Goal: Task Accomplishment & Management: Complete application form

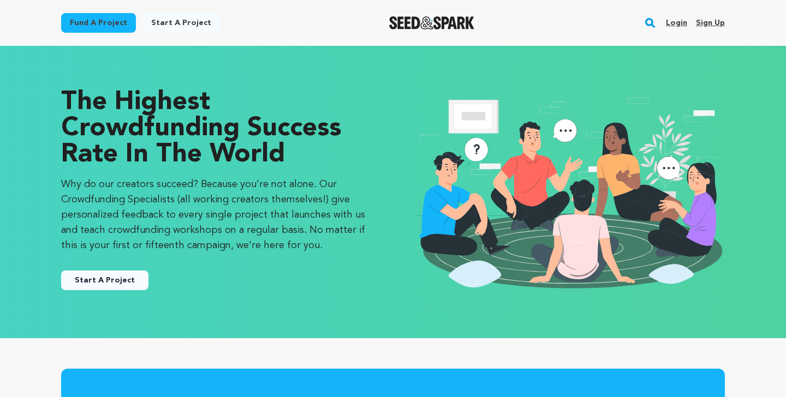
click at [711, 22] on link "Sign up" at bounding box center [710, 22] width 29 height 17
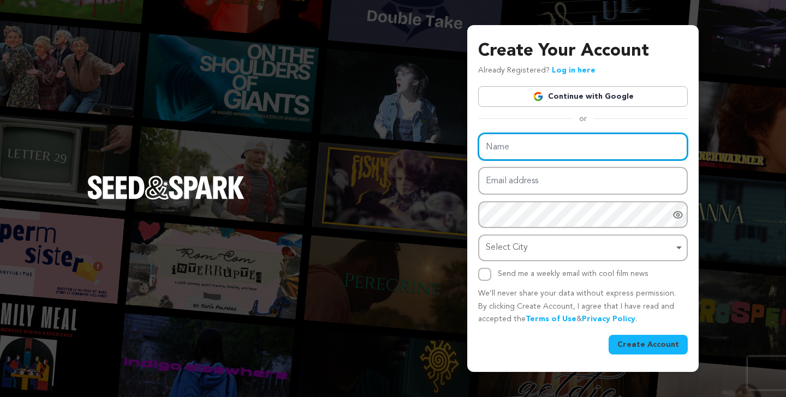
click at [548, 143] on input "Name" at bounding box center [583, 147] width 210 height 28
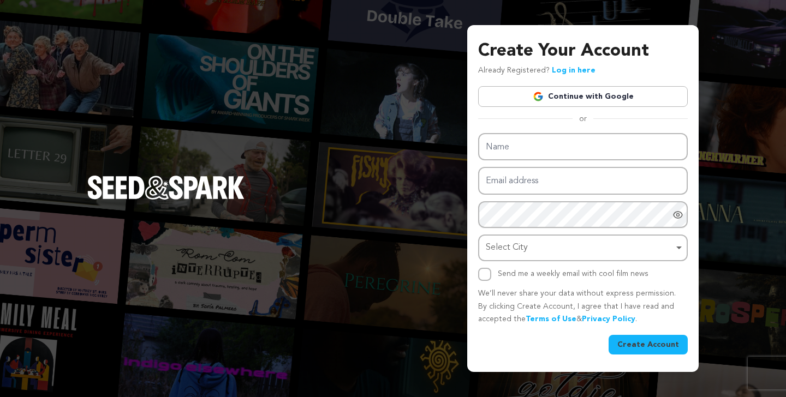
click at [589, 89] on link "Continue with Google" at bounding box center [583, 96] width 210 height 21
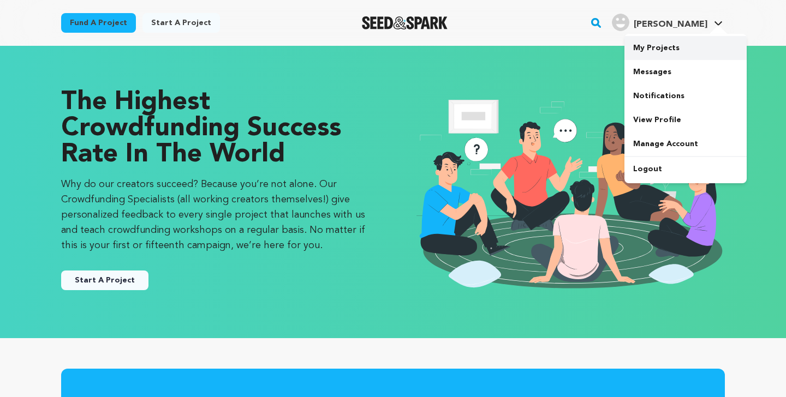
click at [668, 47] on link "My Projects" at bounding box center [686, 48] width 122 height 24
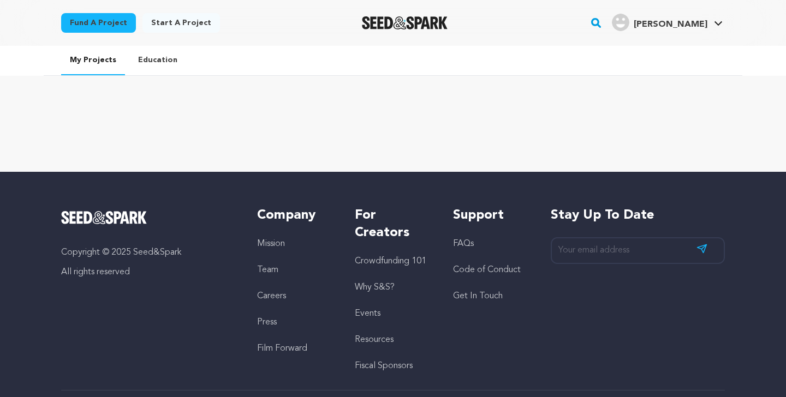
click at [109, 31] on link "Fund a project" at bounding box center [98, 23] width 75 height 20
click at [189, 25] on link "Start a project" at bounding box center [182, 23] width 78 height 20
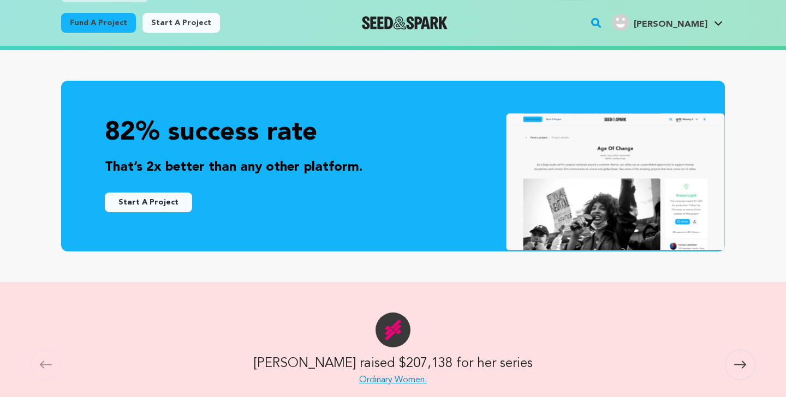
scroll to position [286, 0]
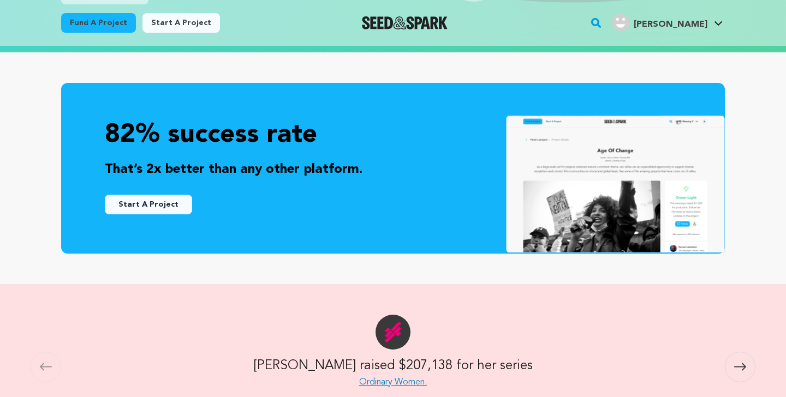
click at [172, 203] on button "Start A Project" at bounding box center [148, 205] width 87 height 20
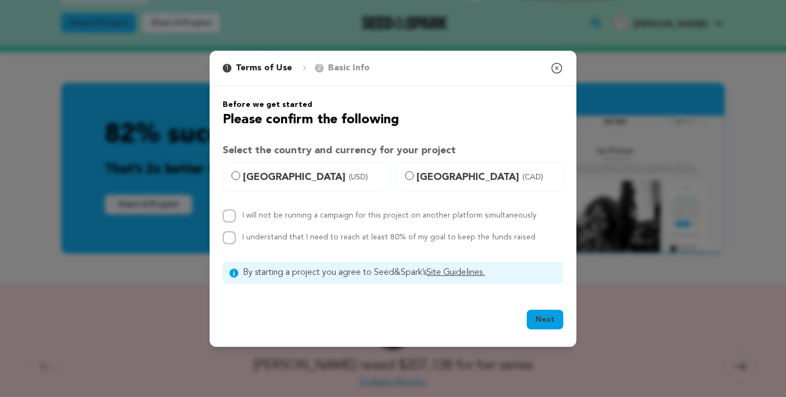
click at [300, 179] on span "United States (USD)" at bounding box center [313, 177] width 140 height 15
click at [240, 179] on input "United States (USD)" at bounding box center [236, 175] width 9 height 9
radio input "true"
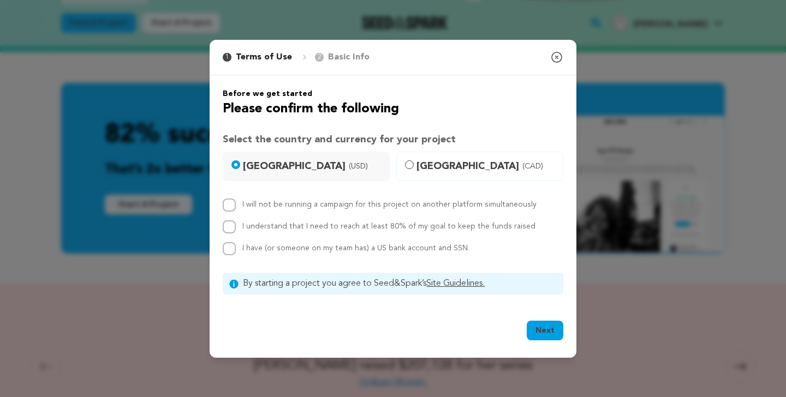
click at [312, 205] on label "I will not be running a campaign for this project on another platform simultane…" at bounding box center [389, 205] width 294 height 8
click at [236, 205] on input "I will not be running a campaign for this project on another platform simultane…" at bounding box center [229, 205] width 13 height 13
checkbox input "true"
click at [278, 228] on label "I understand that I need to reach at least 80% of my goal to keep the funds rai…" at bounding box center [388, 227] width 293 height 8
click at [236, 228] on input "I understand that I need to reach at least 80% of my goal to keep the funds rai…" at bounding box center [229, 227] width 13 height 13
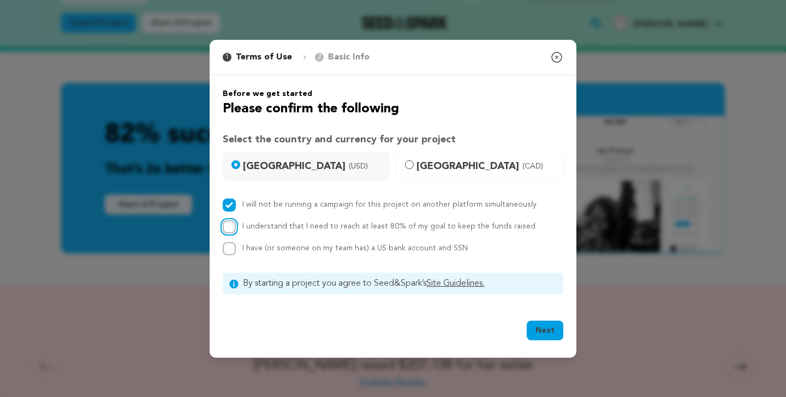
checkbox input "true"
click at [272, 250] on span "I have (or someone on my team has) a US bank account and SSN" at bounding box center [355, 249] width 226 height 8
click at [236, 250] on input "I have (or someone on my team has) a US bank account and SSN" at bounding box center [229, 248] width 13 height 13
checkbox input "true"
click at [542, 329] on button "Next" at bounding box center [545, 331] width 37 height 20
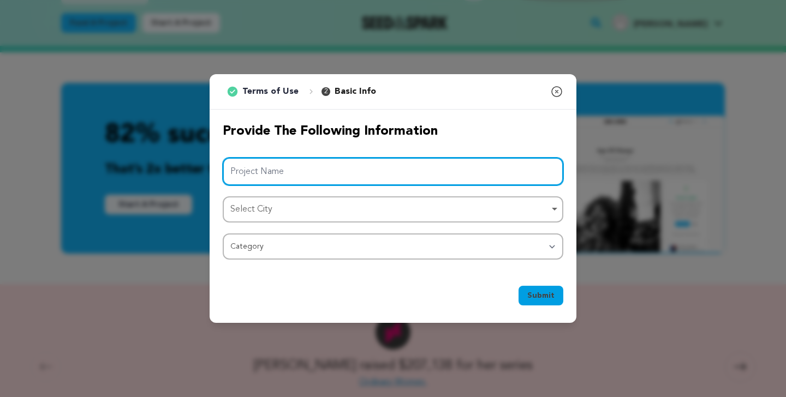
click at [268, 169] on input "Project Name" at bounding box center [393, 172] width 341 height 28
click at [274, 206] on div "Select City Remove item" at bounding box center [389, 210] width 319 height 16
type input "Enmeshed"
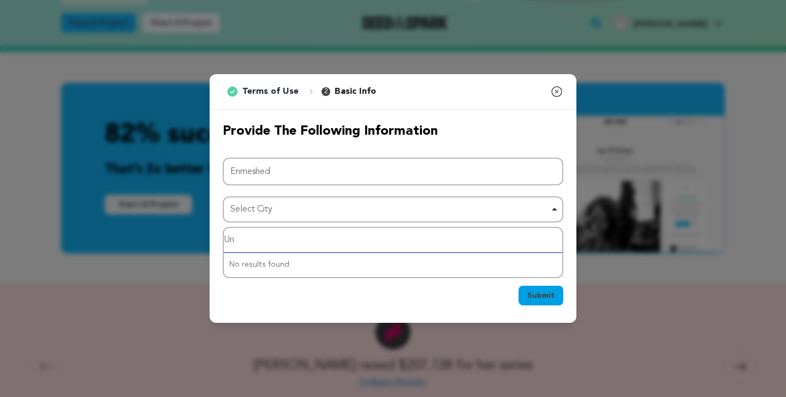
type input "U"
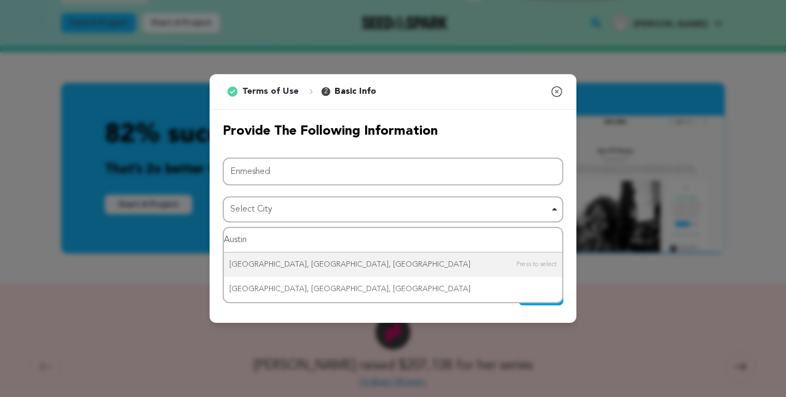
type input "Austin"
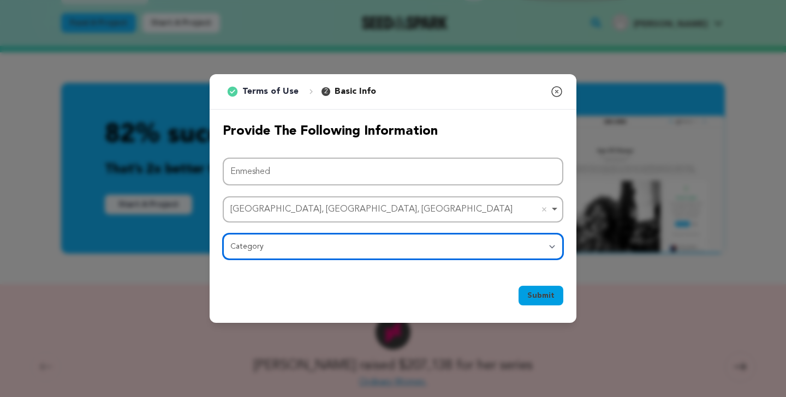
click at [305, 248] on select "Category Film Feature Film Short Series Film Festival Company Music Video VR Ex…" at bounding box center [393, 247] width 341 height 26
select select "383"
click at [223, 234] on select "Category Film Feature Film Short Series Film Festival Company Music Video VR Ex…" at bounding box center [393, 247] width 341 height 26
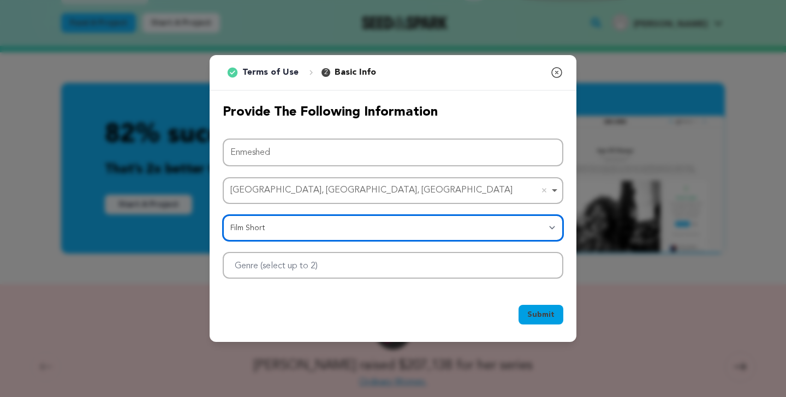
click at [339, 273] on div at bounding box center [393, 265] width 341 height 27
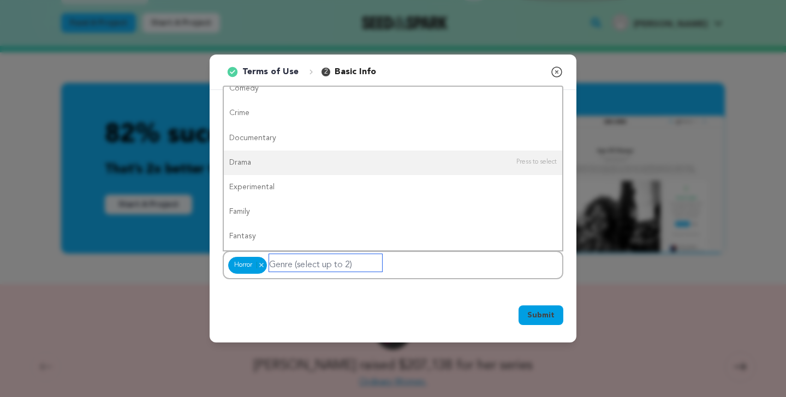
scroll to position [0, 0]
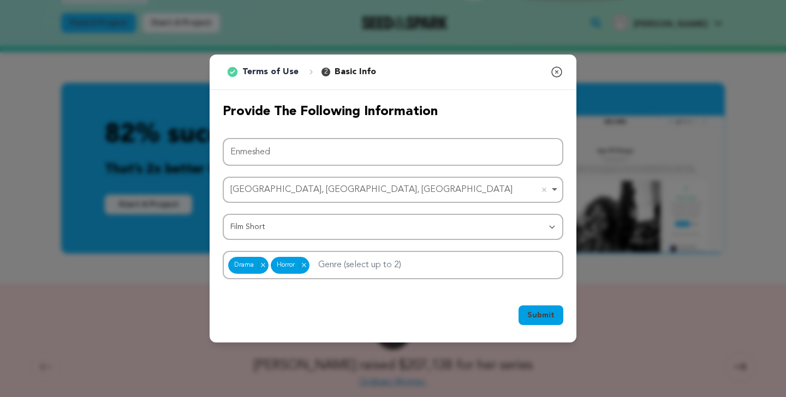
click at [399, 298] on div "Submit Ok, Got it" at bounding box center [393, 318] width 367 height 50
click at [551, 317] on span "Submit" at bounding box center [540, 315] width 27 height 11
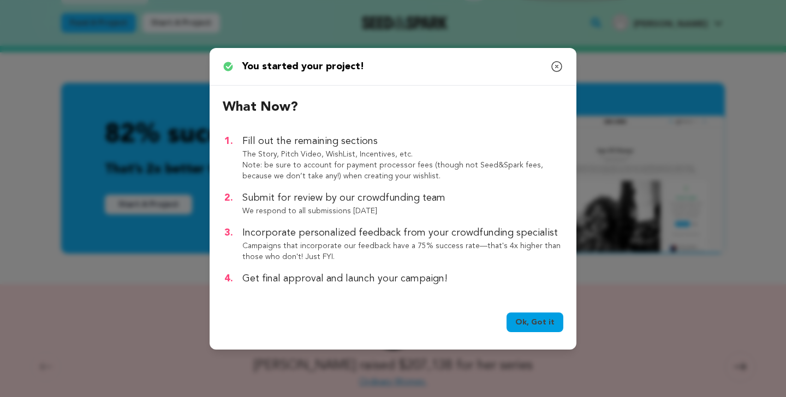
drag, startPoint x: 244, startPoint y: 142, endPoint x: 277, endPoint y: 145, distance: 33.5
click at [277, 145] on p "Fill out the remaining sections" at bounding box center [402, 141] width 321 height 15
drag, startPoint x: 243, startPoint y: 151, endPoint x: 313, endPoint y: 154, distance: 69.9
click at [313, 154] on p "The Story, Pitch Video, WishList, Incentives, etc." at bounding box center [402, 154] width 321 height 11
click at [323, 154] on p "The Story, Pitch Video, WishList, Incentives, etc." at bounding box center [402, 154] width 321 height 11
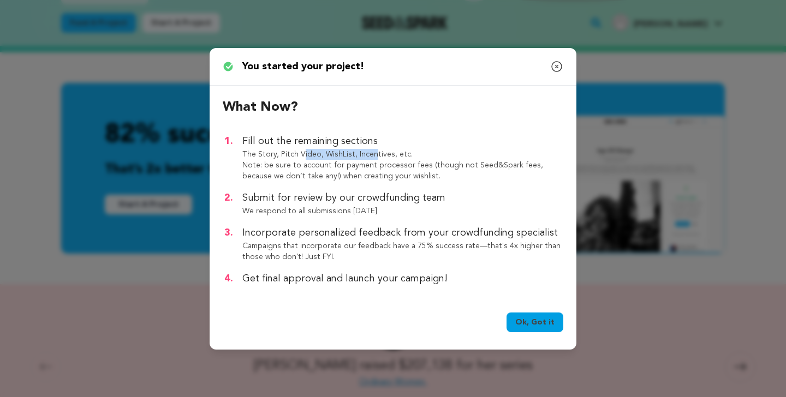
drag, startPoint x: 301, startPoint y: 153, endPoint x: 374, endPoint y: 151, distance: 72.7
click at [374, 151] on p "The Story, Pitch Video, WishList, Incentives, etc." at bounding box center [402, 154] width 321 height 11
click at [380, 152] on p "The Story, Pitch Video, WishList, Incentives, etc." at bounding box center [402, 154] width 321 height 11
drag, startPoint x: 250, startPoint y: 194, endPoint x: 425, endPoint y: 195, distance: 174.7
click at [425, 195] on p "Submit for review by our crowdfunding team" at bounding box center [402, 198] width 321 height 15
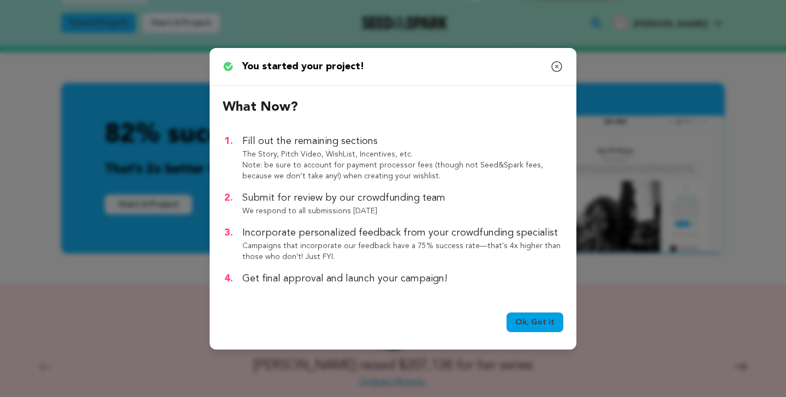
drag, startPoint x: 261, startPoint y: 233, endPoint x: 521, endPoint y: 226, distance: 260.0
click at [521, 226] on p "Incorporate personalized feedback from your crowdfunding specialist" at bounding box center [402, 233] width 321 height 15
drag, startPoint x: 264, startPoint y: 243, endPoint x: 265, endPoint y: 248, distance: 5.7
click at [265, 248] on p "Campaigns that incorporate our feedback have a 75% success rate—that's 4x highe…" at bounding box center [402, 252] width 321 height 22
drag, startPoint x: 256, startPoint y: 281, endPoint x: 425, endPoint y: 278, distance: 169.3
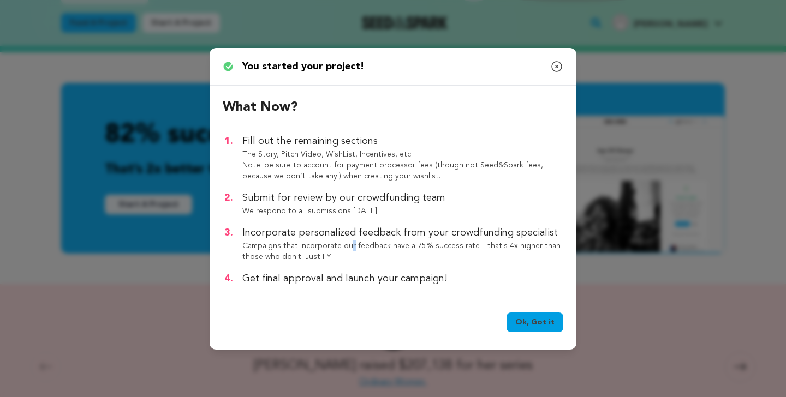
click at [425, 278] on p "Get final approval and launch your campaign!" at bounding box center [402, 278] width 321 height 15
click at [537, 323] on link "Ok, Got it" at bounding box center [535, 323] width 57 height 20
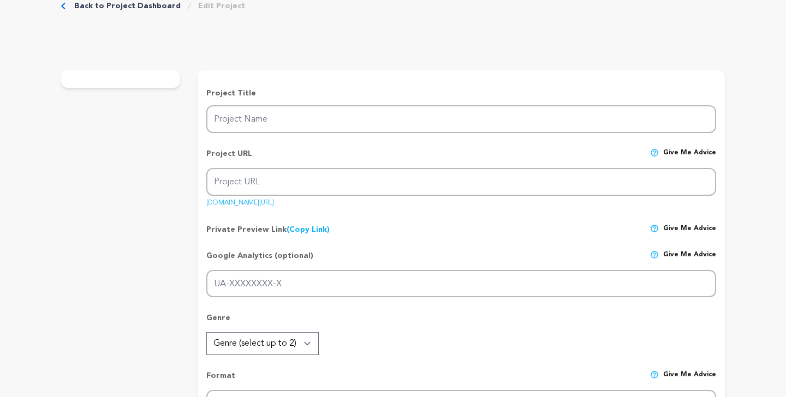
type input "Enmeshed"
type input "enmeshed"
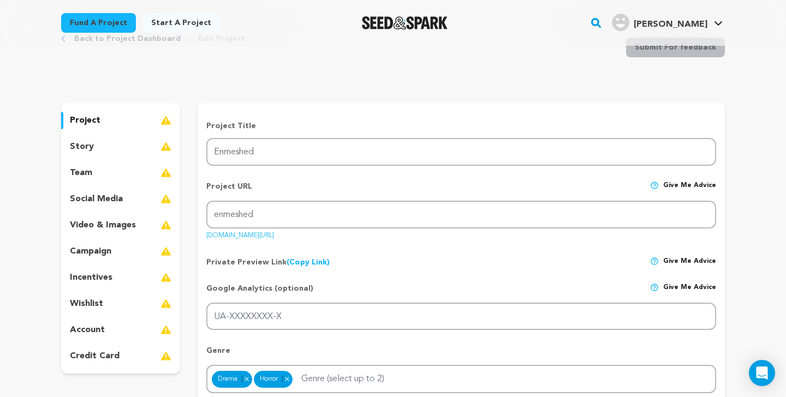
scroll to position [40, 0]
click at [90, 151] on p "story" at bounding box center [82, 147] width 24 height 13
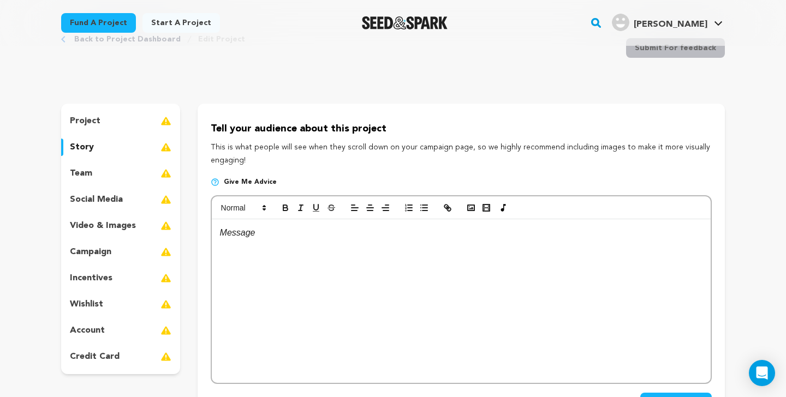
click at [95, 180] on div "team" at bounding box center [120, 173] width 119 height 17
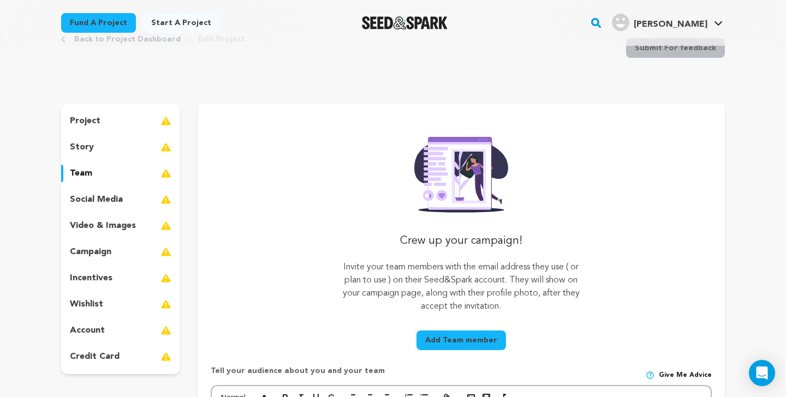
click at [97, 199] on p "social media" at bounding box center [96, 199] width 53 height 13
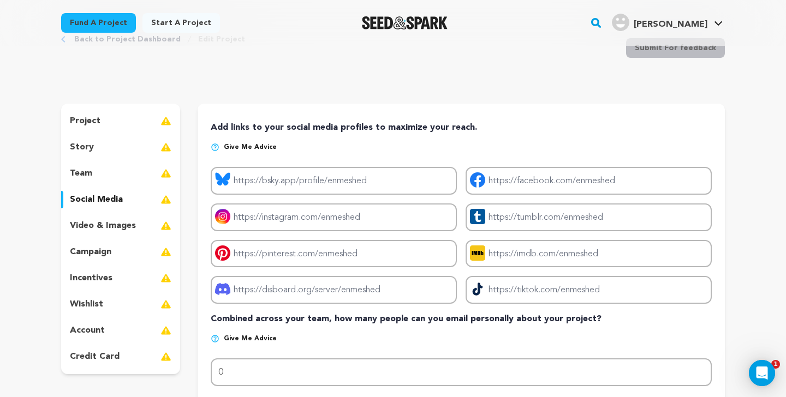
click at [106, 219] on p "video & images" at bounding box center [103, 225] width 66 height 13
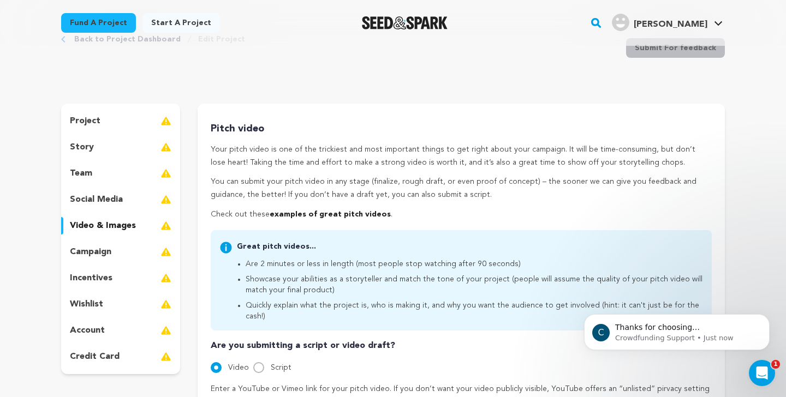
click at [100, 258] on p "campaign" at bounding box center [90, 252] width 41 height 13
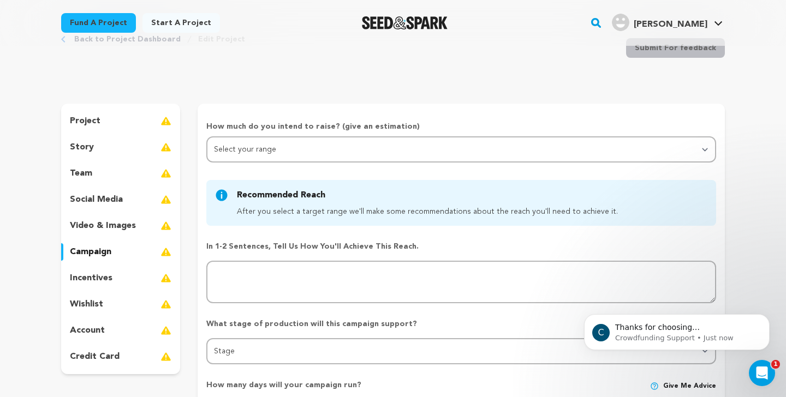
click at [98, 285] on div "incentives" at bounding box center [120, 278] width 119 height 17
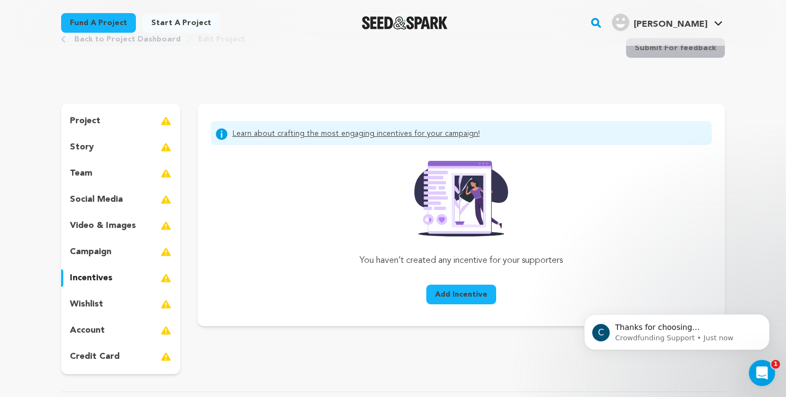
click at [95, 320] on div "project story team social media video & images campaign incentives wishlist acc…" at bounding box center [120, 239] width 119 height 271
click at [95, 305] on p "wishlist" at bounding box center [86, 304] width 33 height 13
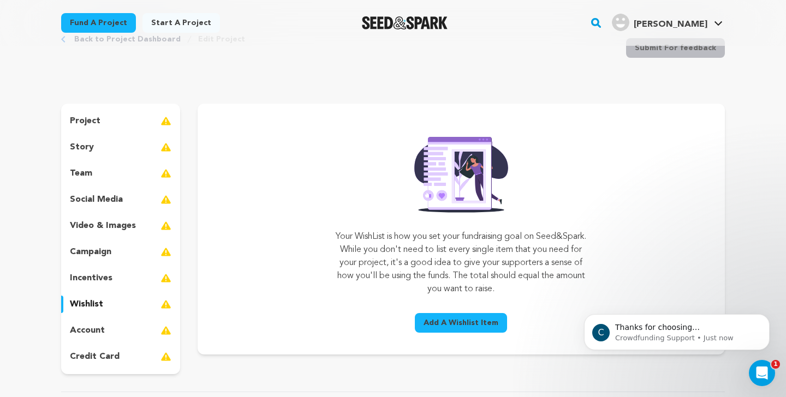
click at [95, 334] on p "account" at bounding box center [87, 330] width 35 height 13
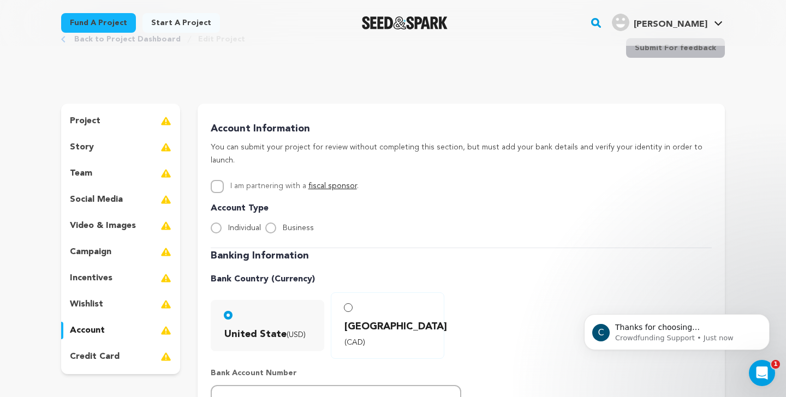
click at [100, 359] on p "credit card" at bounding box center [95, 357] width 50 height 13
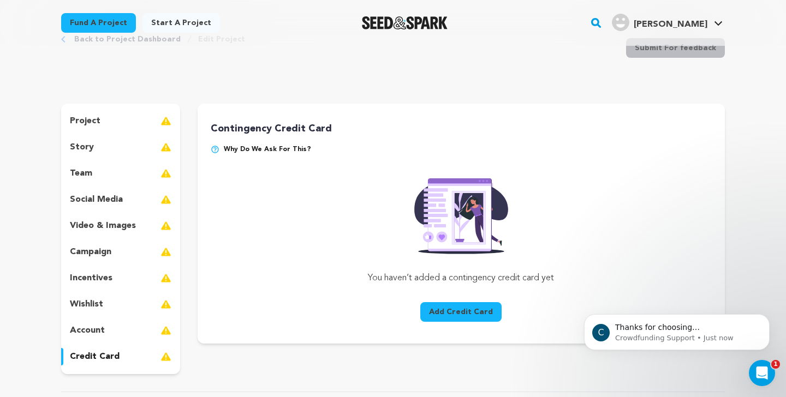
click at [95, 110] on div "project story team social media video & images campaign incentives wishlist acc…" at bounding box center [120, 239] width 119 height 271
click at [95, 124] on p "project" at bounding box center [85, 121] width 31 height 13
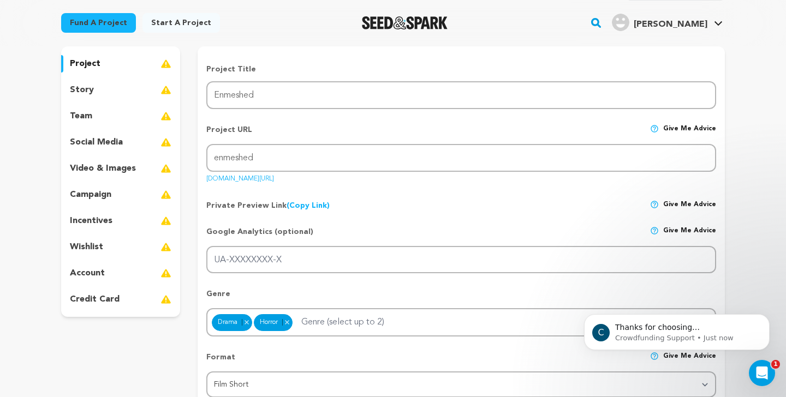
scroll to position [115, 0]
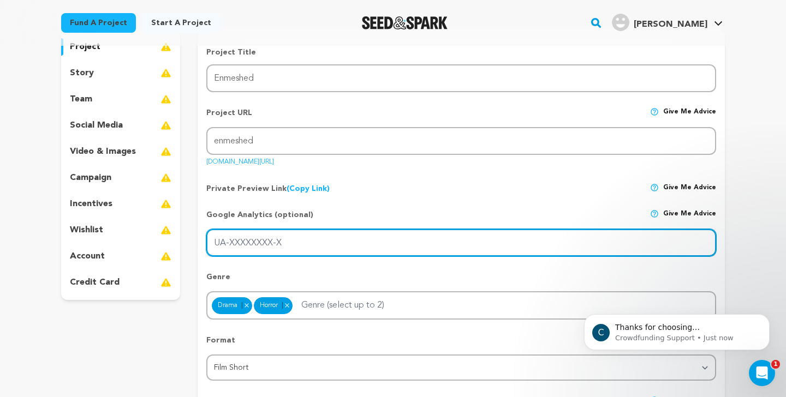
click at [267, 242] on input "UA-XXXXXXXX-X" at bounding box center [461, 243] width 510 height 28
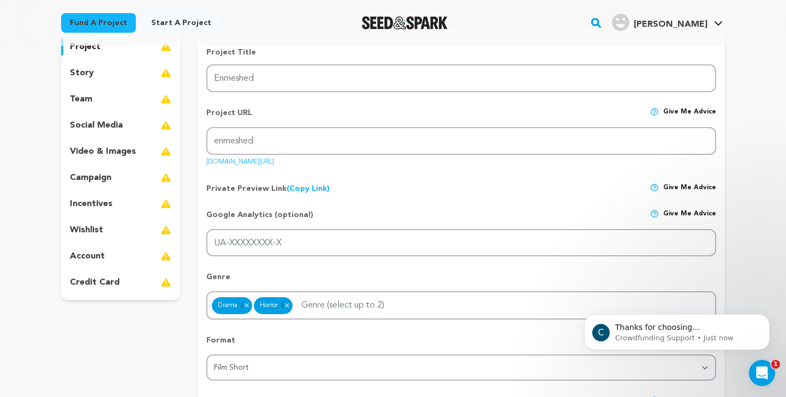
click at [296, 188] on link "(Copy Link) Copy private preview link" at bounding box center [308, 189] width 43 height 8
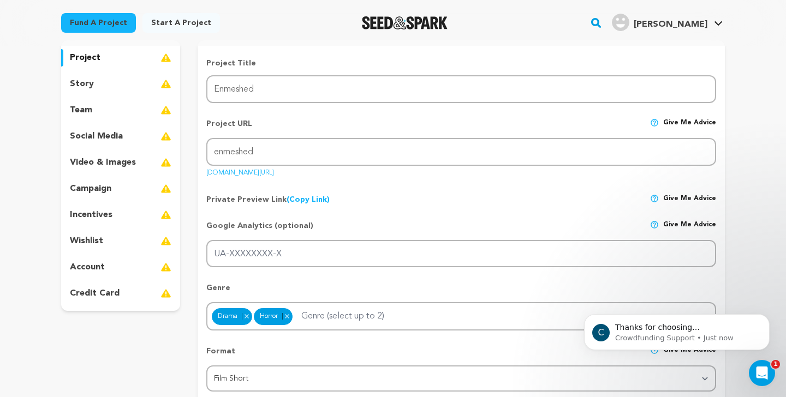
scroll to position [126, 0]
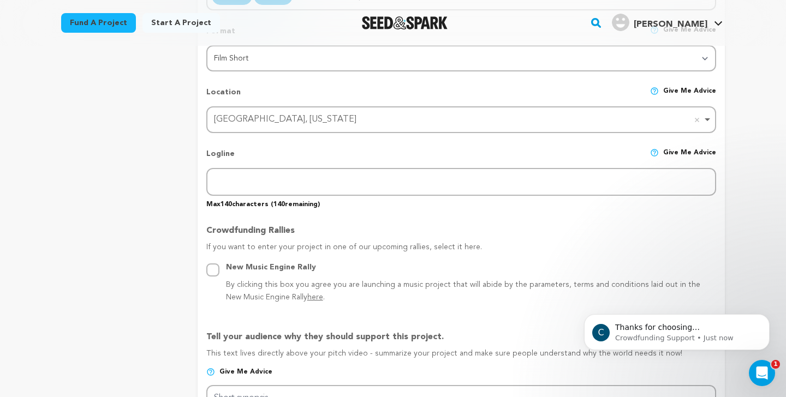
scroll to position [425, 0]
click at [354, 248] on p "If you want to enter your project in one of our upcoming rallies, select it her…" at bounding box center [461, 251] width 510 height 20
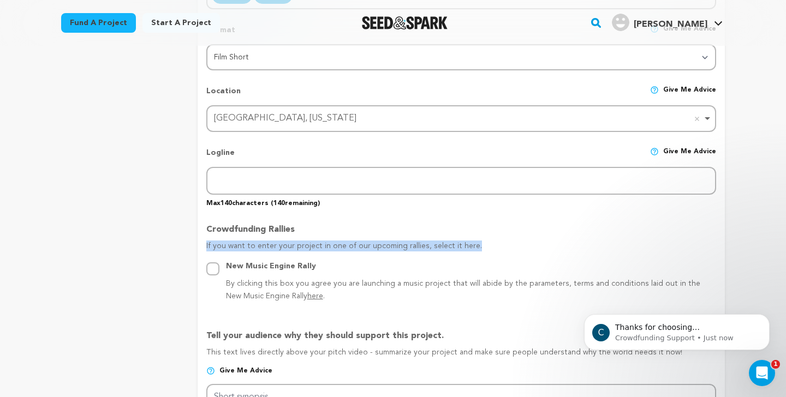
click at [354, 248] on p "If you want to enter your project in one of our upcoming rallies, select it her…" at bounding box center [461, 251] width 510 height 20
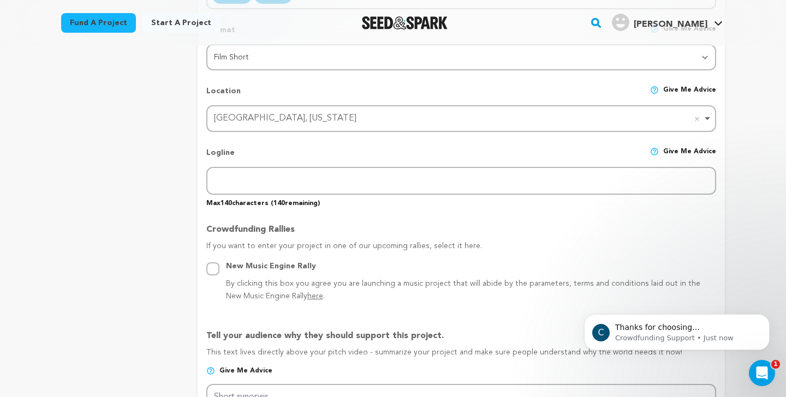
click at [257, 232] on p "Crowdfunding Rallies" at bounding box center [461, 231] width 510 height 17
click at [281, 231] on p "Crowdfunding Rallies" at bounding box center [461, 231] width 510 height 17
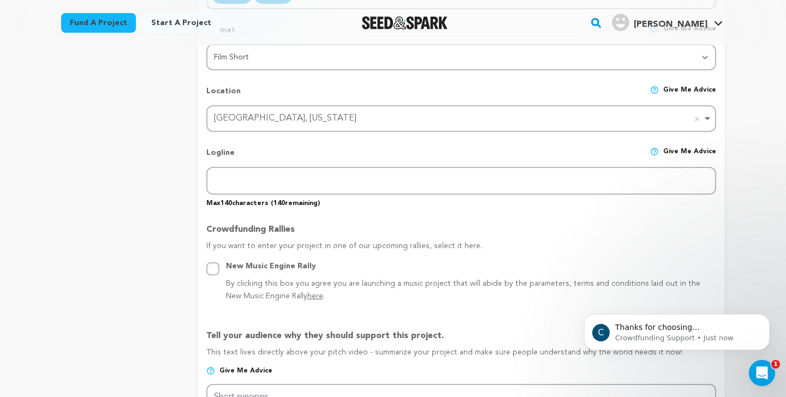
click at [281, 231] on p "Crowdfunding Rallies" at bounding box center [461, 231] width 510 height 17
click at [250, 235] on p "Crowdfunding Rallies" at bounding box center [461, 231] width 510 height 17
click at [250, 241] on p "If you want to enter your project in one of our upcoming rallies, select it her…" at bounding box center [461, 251] width 510 height 20
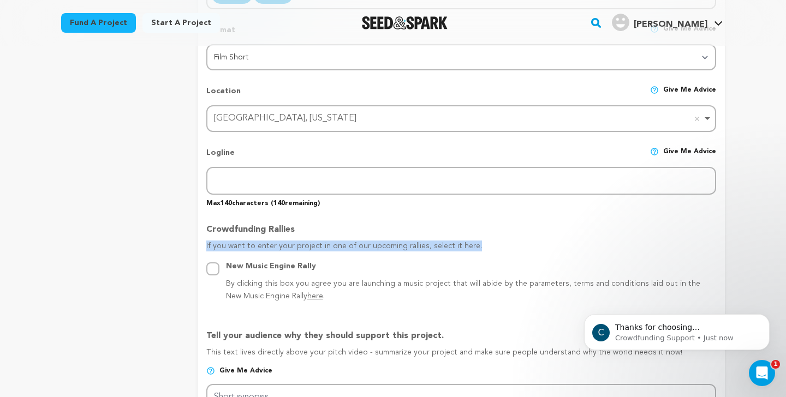
click at [250, 241] on p "If you want to enter your project in one of our upcoming rallies, select it her…" at bounding box center [461, 251] width 510 height 20
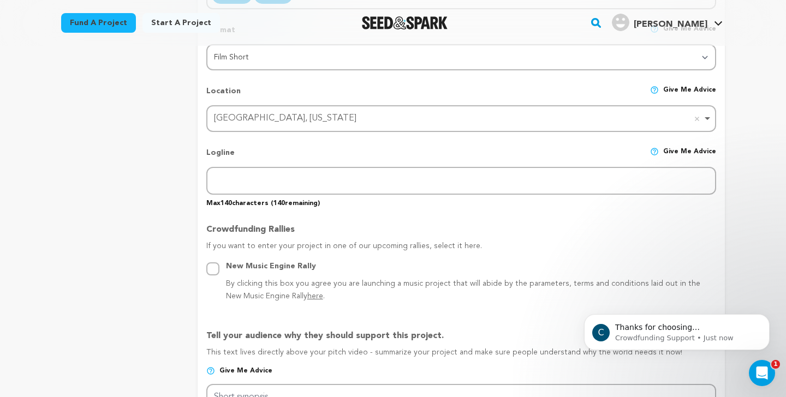
click at [245, 228] on p "Crowdfunding Rallies" at bounding box center [461, 231] width 510 height 17
click at [288, 232] on p "Crowdfunding Rallies" at bounding box center [461, 231] width 510 height 17
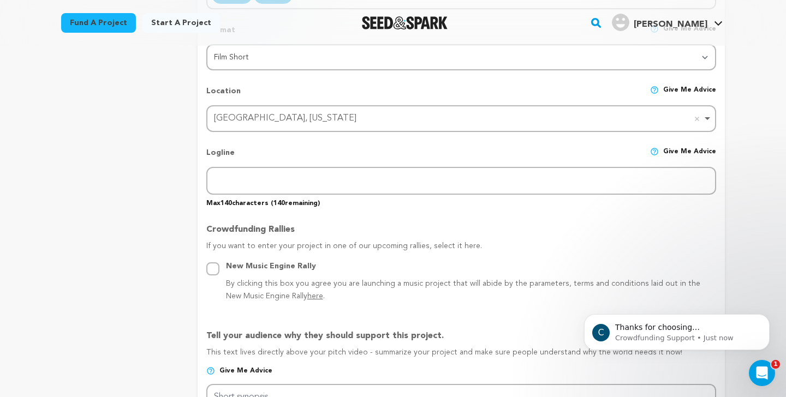
drag, startPoint x: 288, startPoint y: 232, endPoint x: 238, endPoint y: 231, distance: 49.7
click at [238, 231] on p "Crowdfunding Rallies" at bounding box center [461, 231] width 510 height 17
drag, startPoint x: 238, startPoint y: 231, endPoint x: 276, endPoint y: 230, distance: 37.7
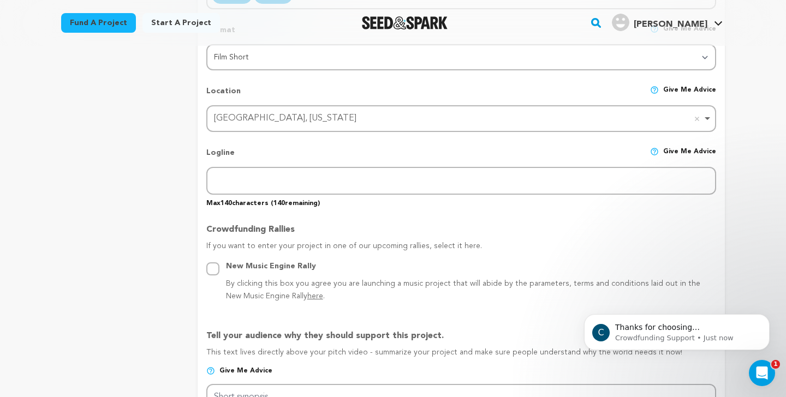
click at [276, 230] on p "Crowdfunding Rallies" at bounding box center [461, 231] width 510 height 17
drag, startPoint x: 276, startPoint y: 230, endPoint x: 243, endPoint y: 232, distance: 32.8
click at [243, 232] on p "Crowdfunding Rallies" at bounding box center [461, 231] width 510 height 17
click at [242, 242] on p "If you want to enter your project in one of our upcoming rallies, select it her…" at bounding box center [461, 251] width 510 height 20
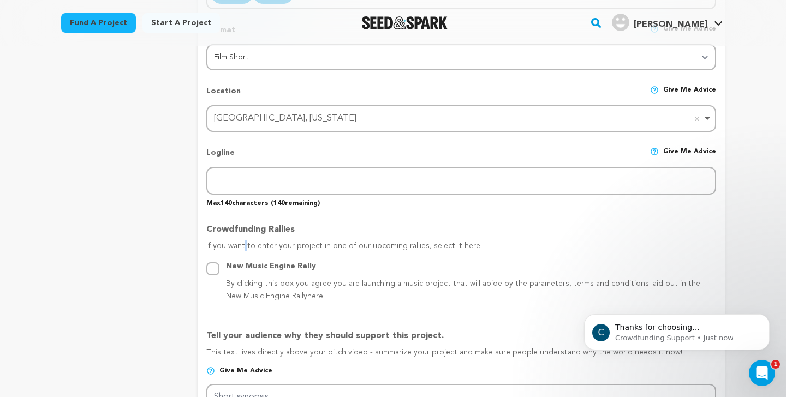
click at [242, 242] on p "If you want to enter your project in one of our upcoming rallies, select it her…" at bounding box center [461, 251] width 510 height 20
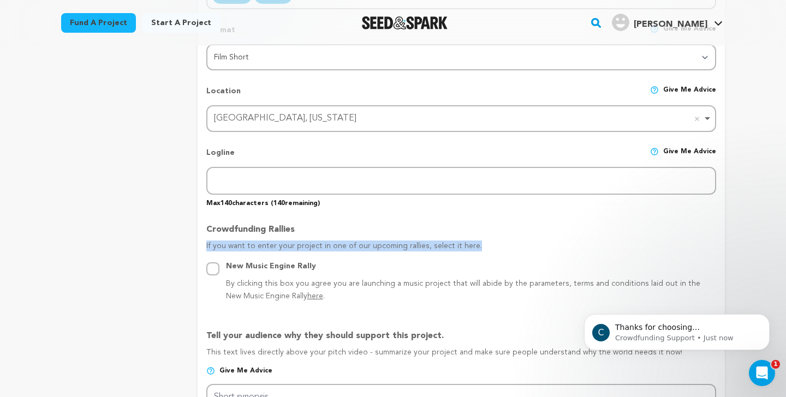
click at [242, 242] on p "If you want to enter your project in one of our upcoming rallies, select it her…" at bounding box center [461, 251] width 510 height 20
click at [263, 246] on p "If you want to enter your project in one of our upcoming rallies, select it her…" at bounding box center [461, 251] width 510 height 20
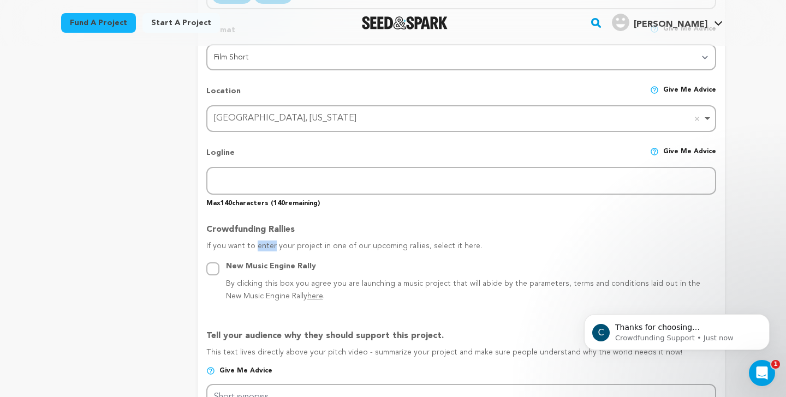
click at [263, 246] on p "If you want to enter your project in one of our upcoming rallies, select it her…" at bounding box center [461, 251] width 510 height 20
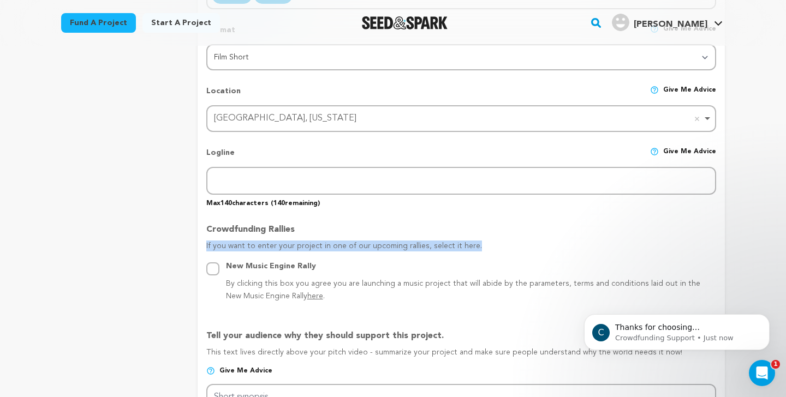
click at [263, 246] on p "If you want to enter your project in one of our upcoming rallies, select it her…" at bounding box center [461, 251] width 510 height 20
click at [293, 246] on p "If you want to enter your project in one of our upcoming rallies, select it her…" at bounding box center [461, 251] width 510 height 20
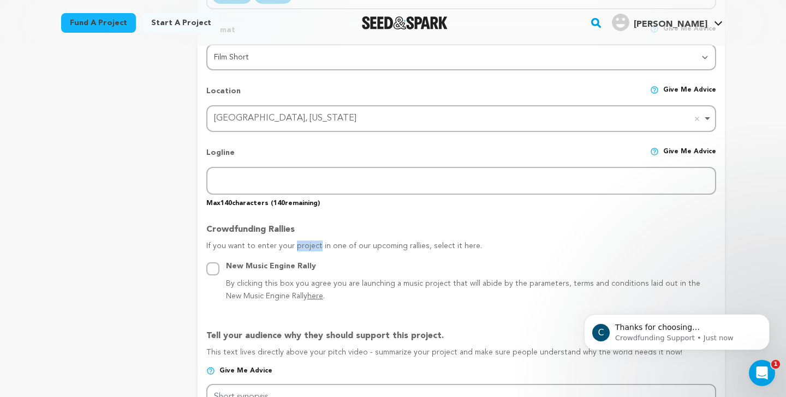
click at [293, 246] on p "If you want to enter your project in one of our upcoming rallies, select it her…" at bounding box center [461, 251] width 510 height 20
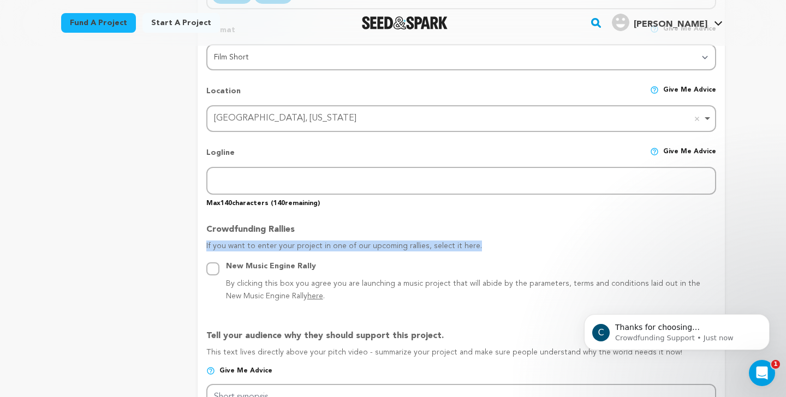
click at [293, 246] on p "If you want to enter your project in one of our upcoming rallies, select it her…" at bounding box center [461, 251] width 510 height 20
click at [276, 245] on p "If you want to enter your project in one of our upcoming rallies, select it her…" at bounding box center [461, 251] width 510 height 20
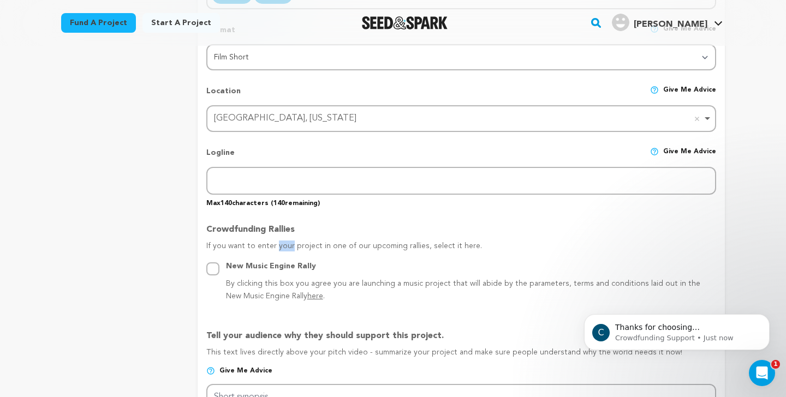
click at [276, 245] on p "If you want to enter your project in one of our upcoming rallies, select it her…" at bounding box center [461, 251] width 510 height 20
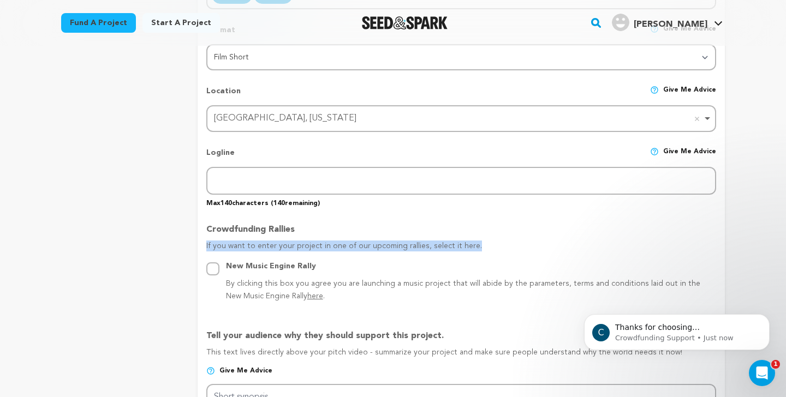
click at [276, 245] on p "If you want to enter your project in one of our upcoming rallies, select it her…" at bounding box center [461, 251] width 510 height 20
click at [258, 245] on p "If you want to enter your project in one of our upcoming rallies, select it her…" at bounding box center [461, 251] width 510 height 20
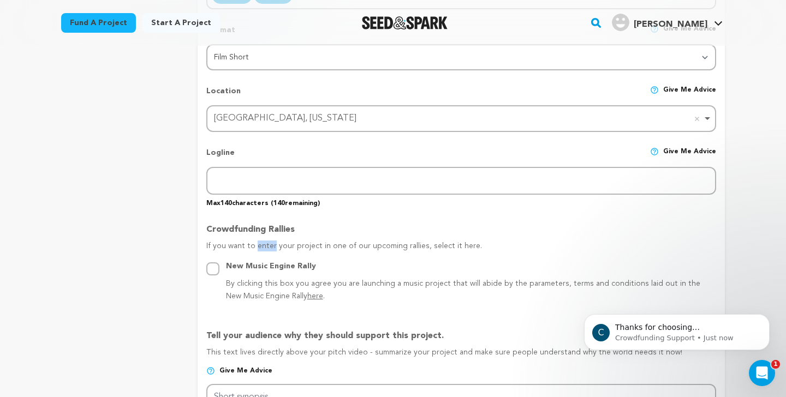
click at [258, 245] on p "If you want to enter your project in one of our upcoming rallies, select it her…" at bounding box center [461, 251] width 510 height 20
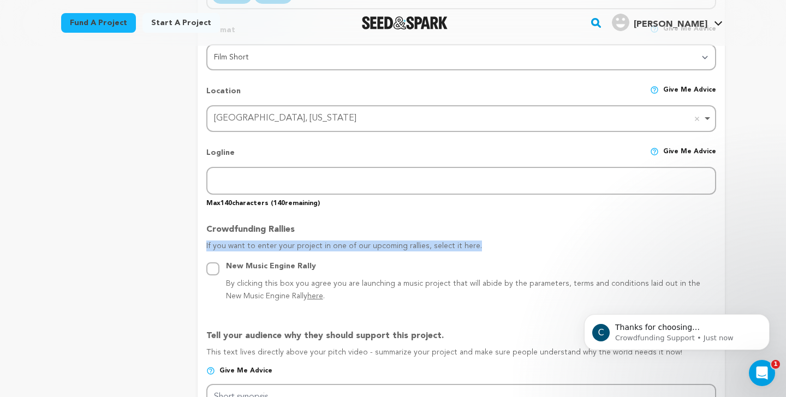
click at [258, 245] on p "If you want to enter your project in one of our upcoming rallies, select it her…" at bounding box center [461, 251] width 510 height 20
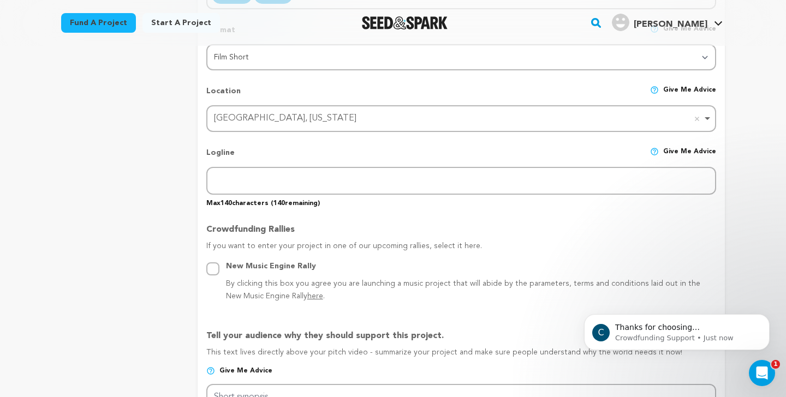
click at [249, 235] on p "Crowdfunding Rallies" at bounding box center [461, 231] width 510 height 17
click at [249, 228] on p "Crowdfunding Rallies" at bounding box center [461, 231] width 510 height 17
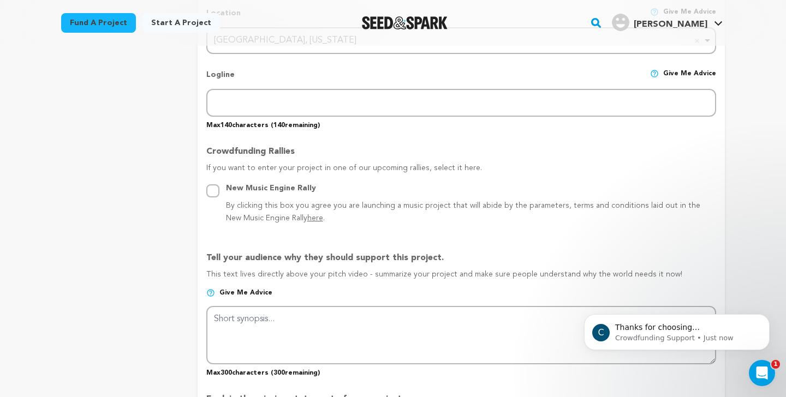
scroll to position [509, 0]
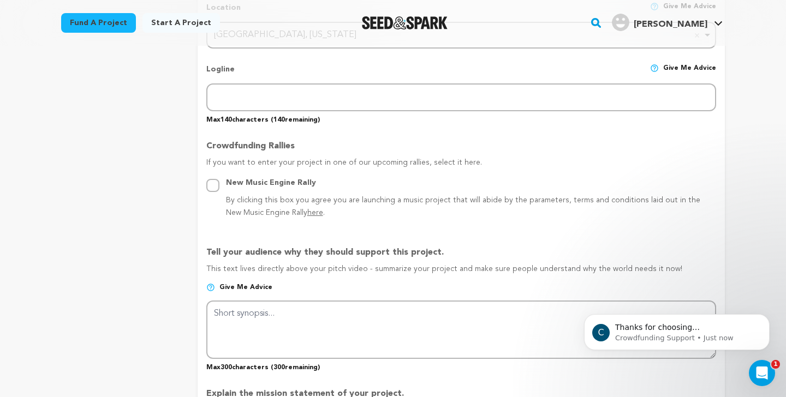
click at [271, 250] on p "Tell your audience why they should support this project." at bounding box center [461, 254] width 510 height 17
click at [281, 269] on p "This text lives directly above your pitch video - summarize your project and ma…" at bounding box center [461, 274] width 510 height 20
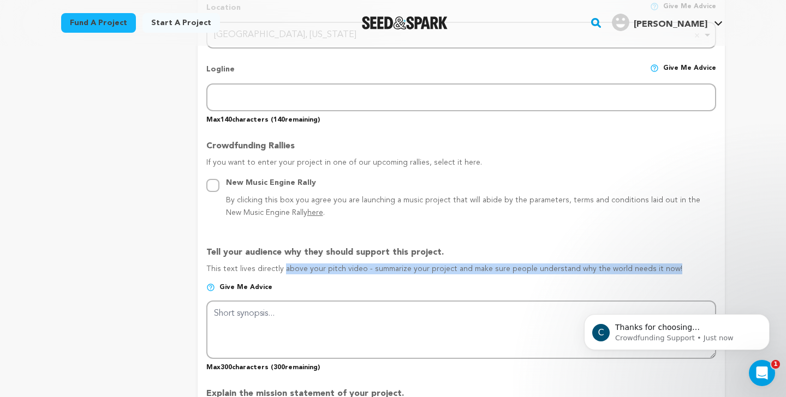
click at [281, 269] on p "This text lives directly above your pitch video - summarize your project and ma…" at bounding box center [461, 274] width 510 height 20
click at [253, 265] on p "This text lives directly above your pitch video - summarize your project and ma…" at bounding box center [461, 274] width 510 height 20
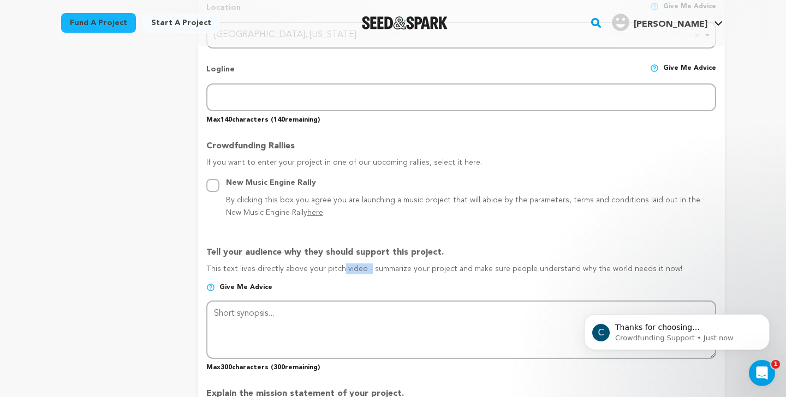
click at [253, 265] on p "This text lives directly above your pitch video - summarize your project and ma…" at bounding box center [461, 274] width 510 height 20
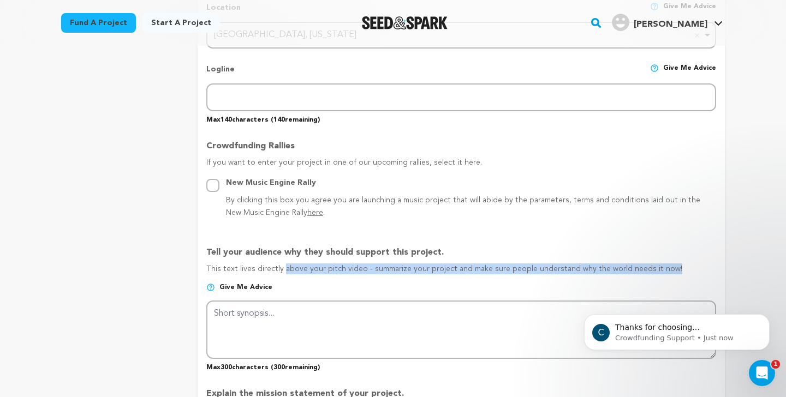
click at [253, 265] on p "This text lives directly above your pitch video - summarize your project and ma…" at bounding box center [461, 274] width 510 height 20
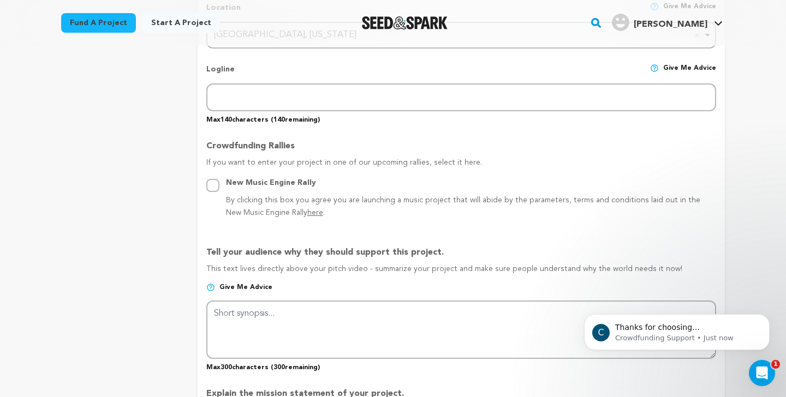
click at [248, 254] on p "Tell your audience why they should support this project." at bounding box center [461, 254] width 510 height 17
click at [216, 250] on p "Tell your audience why they should support this project." at bounding box center [461, 254] width 510 height 17
